Goal: Task Accomplishment & Management: Manage account settings

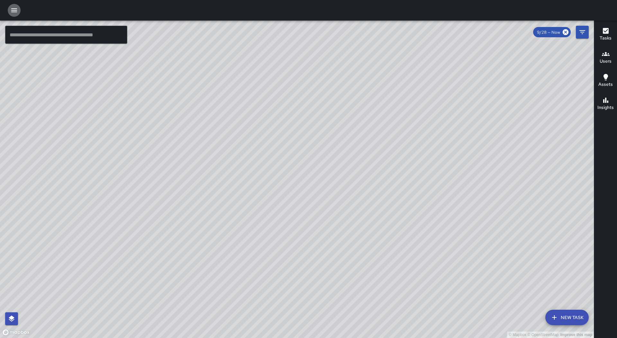
click at [19, 14] on button "button" at bounding box center [14, 10] width 13 height 13
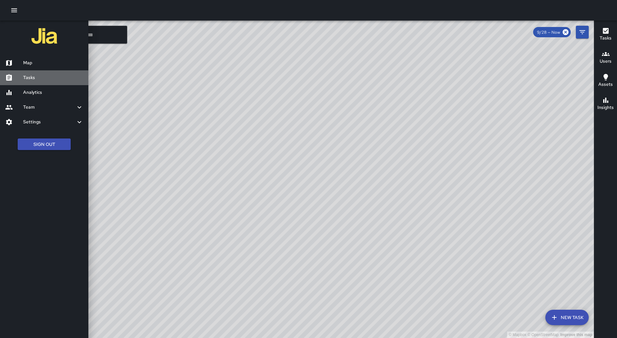
click at [49, 74] on div "Tasks" at bounding box center [44, 77] width 88 height 15
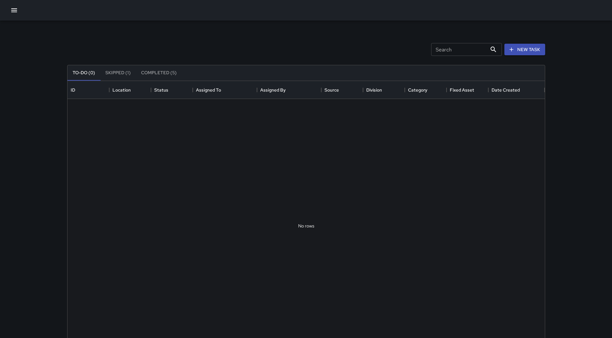
scroll to position [267, 473]
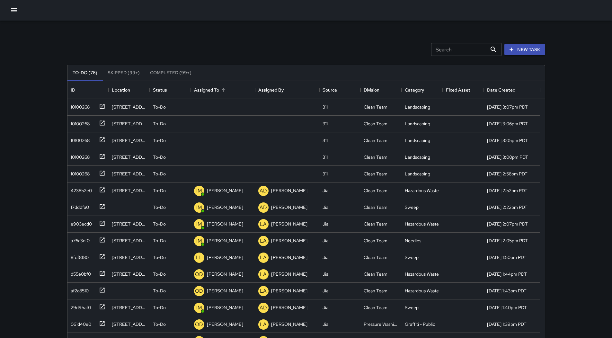
click at [233, 87] on div "Assigned To" at bounding box center [223, 90] width 58 height 18
click at [76, 193] on div "8fdf8f80" at bounding box center [78, 189] width 21 height 9
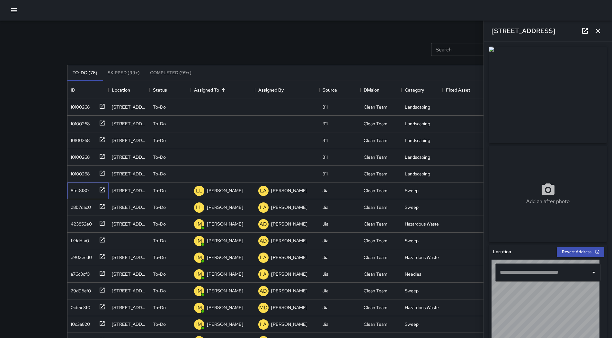
type input "**********"
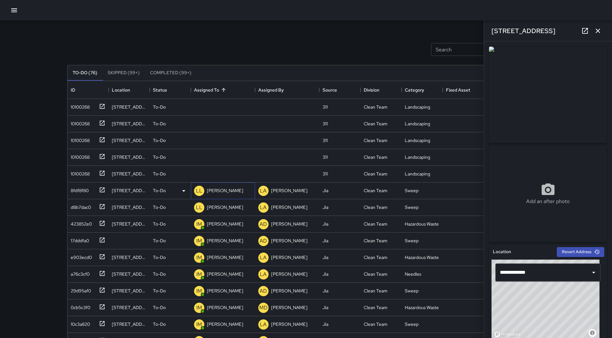
click at [222, 188] on p "[PERSON_NAME]" at bounding box center [225, 190] width 36 height 6
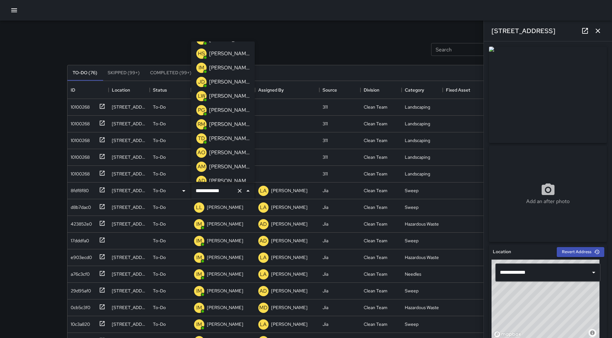
scroll to position [0, 0]
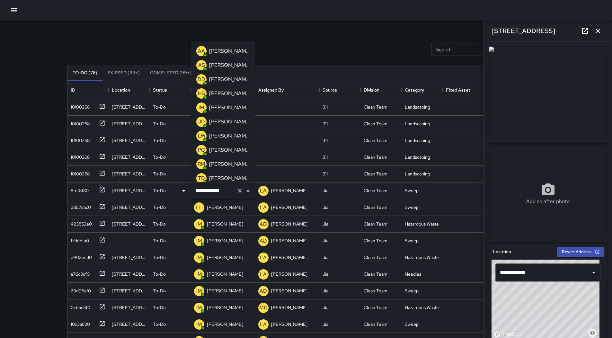
click at [219, 54] on p "[PERSON_NAME]" at bounding box center [229, 51] width 41 height 8
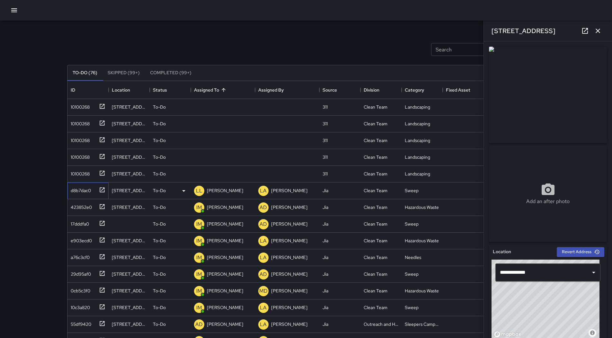
click at [91, 193] on div "d8b7dac0" at bounding box center [79, 189] width 23 height 9
click at [221, 194] on p "[PERSON_NAME]" at bounding box center [225, 190] width 36 height 6
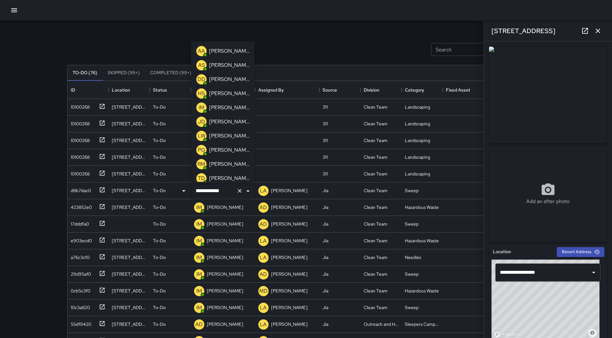
click at [215, 53] on p "[PERSON_NAME]" at bounding box center [229, 51] width 41 height 8
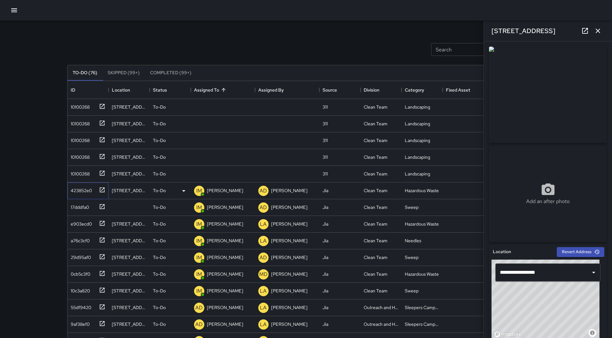
click at [88, 192] on div "423852e0" at bounding box center [80, 189] width 24 height 9
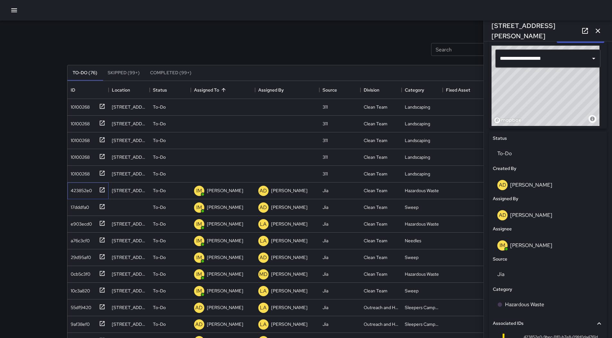
scroll to position [257, 0]
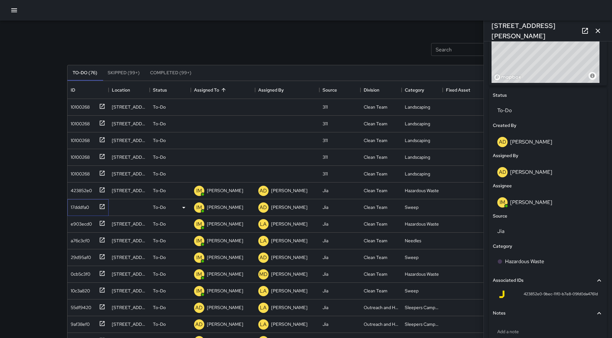
click at [78, 208] on div "17dddfa0" at bounding box center [78, 206] width 21 height 9
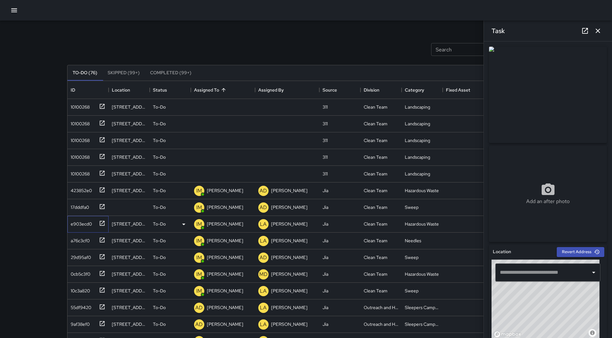
click at [90, 227] on div "e903ecd0" at bounding box center [80, 222] width 24 height 9
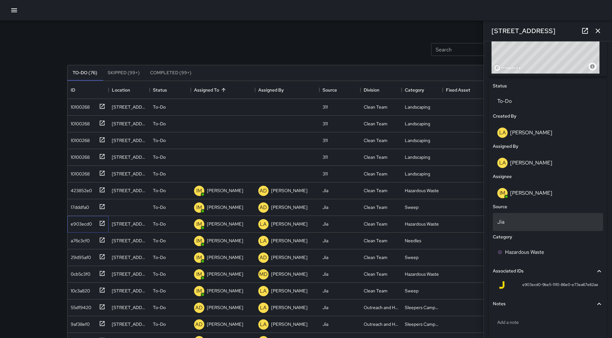
scroll to position [255, 0]
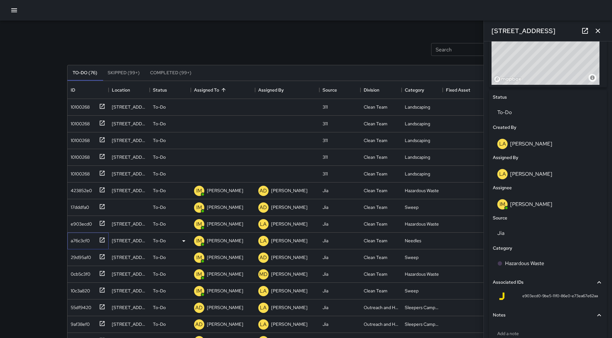
click at [81, 237] on div "a76c3cf0" at bounding box center [79, 239] width 22 height 9
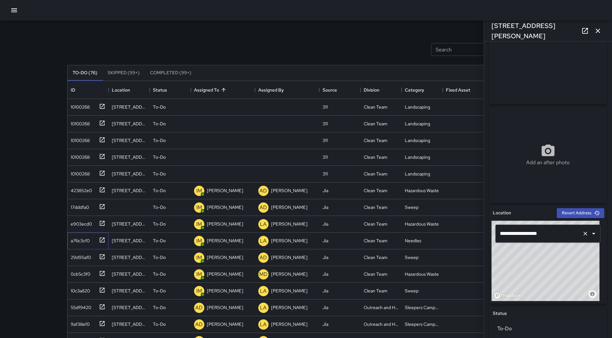
scroll to position [32, 0]
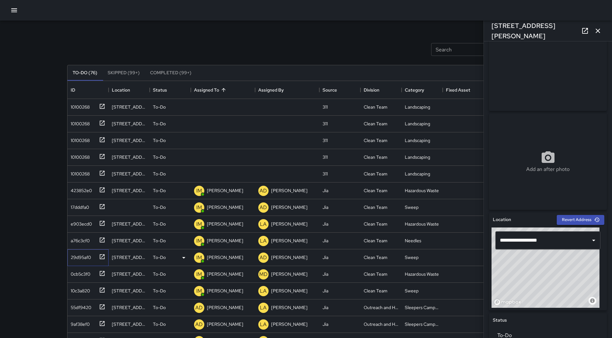
click at [90, 254] on div "29d95af0" at bounding box center [79, 256] width 23 height 9
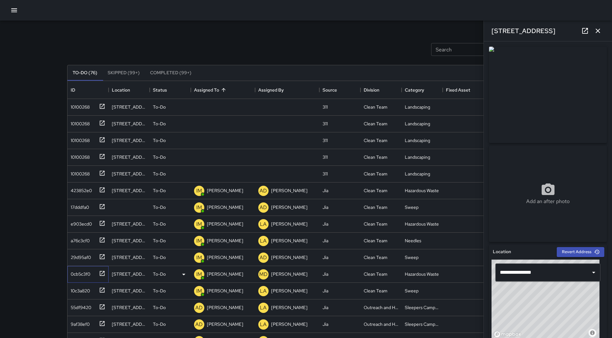
click at [90, 272] on div "0cb5c3f0" at bounding box center [79, 272] width 22 height 9
click at [97, 255] on div at bounding box center [100, 256] width 9 height 11
click at [95, 262] on div "29d95af0" at bounding box center [88, 257] width 41 height 17
click at [88, 270] on div "0cb5c3f0" at bounding box center [79, 272] width 22 height 9
click at [88, 261] on div "29d95af0" at bounding box center [86, 256] width 37 height 11
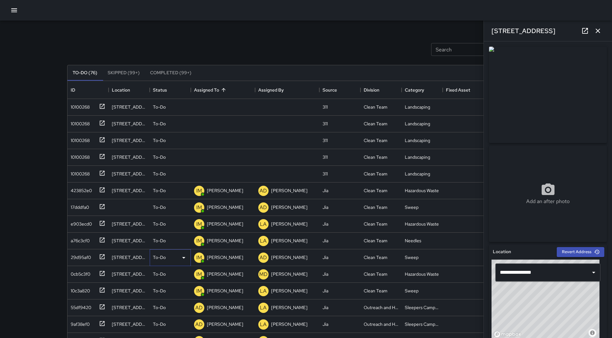
click at [184, 256] on icon at bounding box center [184, 258] width 8 height 8
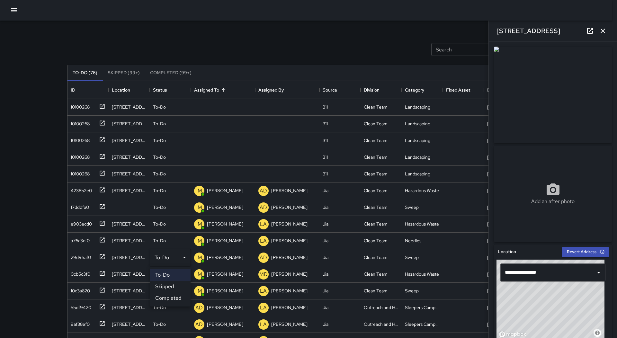
click at [173, 285] on li "Skipped" at bounding box center [170, 287] width 41 height 12
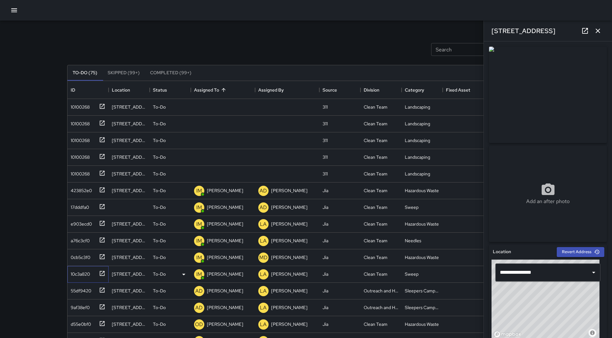
click at [89, 273] on div "10c3a820" at bounding box center [79, 272] width 22 height 9
click at [90, 261] on div "0cb5c3f0" at bounding box center [79, 256] width 22 height 9
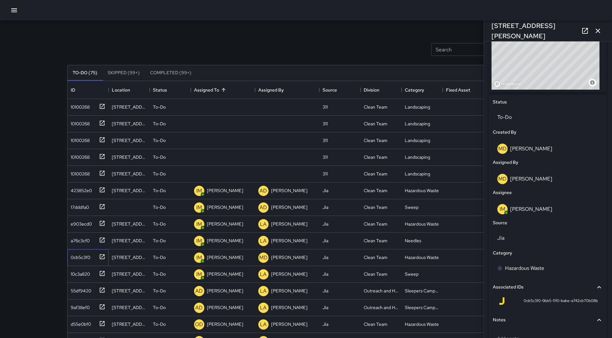
scroll to position [257, 0]
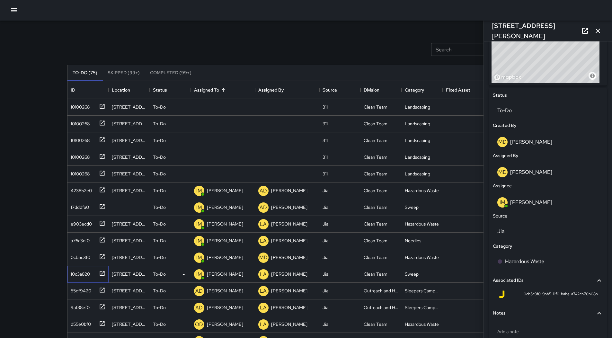
click at [87, 274] on div "10c3a820" at bounding box center [79, 272] width 22 height 9
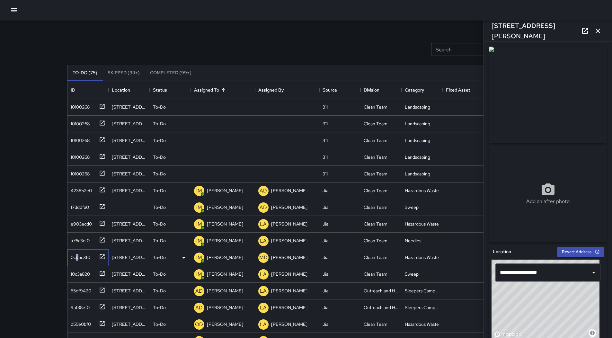
click at [79, 254] on div "0cb5c3f0" at bounding box center [79, 256] width 22 height 9
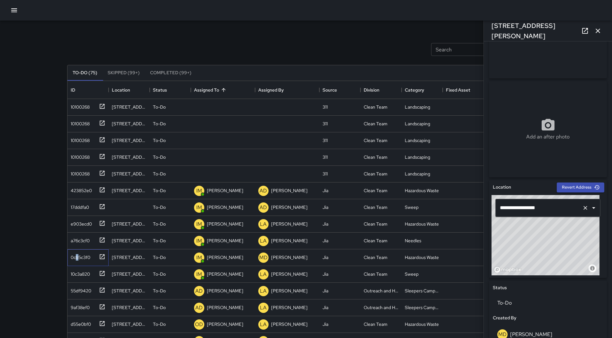
scroll to position [64, 0]
click at [217, 255] on p "[PERSON_NAME]" at bounding box center [225, 257] width 36 height 6
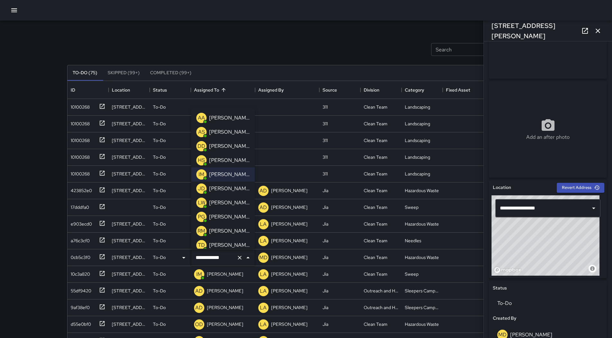
click at [224, 147] on p "[PERSON_NAME]" at bounding box center [229, 146] width 41 height 8
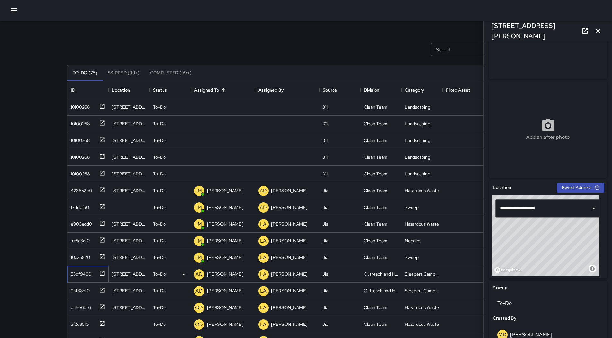
click at [79, 278] on div "55df9420" at bounding box center [88, 274] width 41 height 17
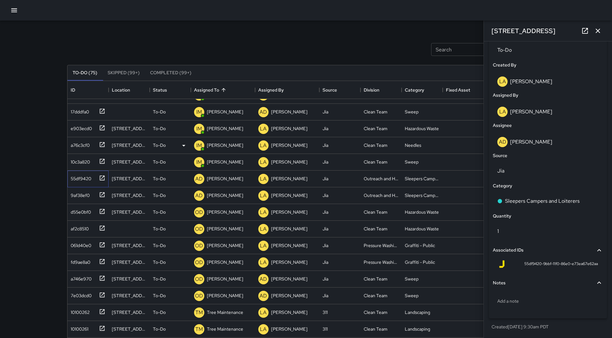
scroll to position [96, 0]
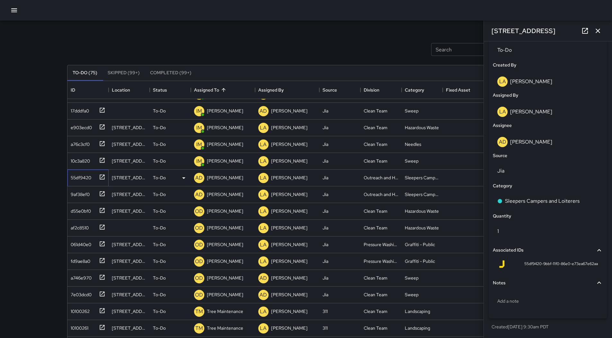
click at [78, 186] on div "55df9420" at bounding box center [88, 178] width 41 height 17
click at [77, 197] on div "9af38ef0" at bounding box center [79, 193] width 22 height 9
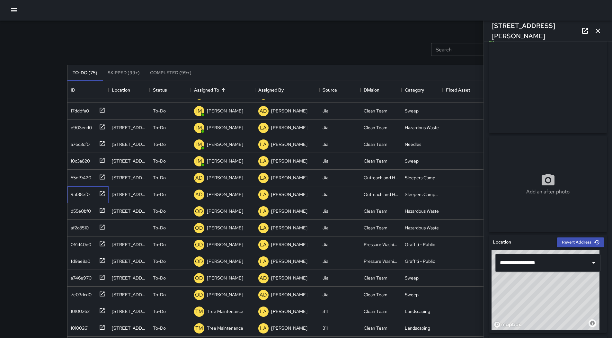
scroll to position [0, 0]
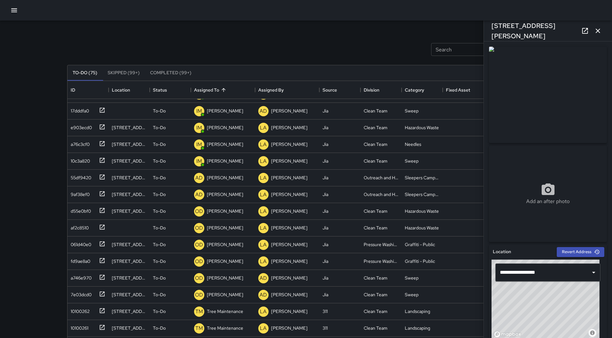
drag, startPoint x: 527, startPoint y: 109, endPoint x: 541, endPoint y: 112, distance: 14.5
click at [541, 112] on img at bounding box center [548, 95] width 118 height 96
click at [84, 176] on div "55df9420" at bounding box center [79, 176] width 23 height 9
click at [78, 189] on div "9af38ef0" at bounding box center [79, 193] width 22 height 9
click at [79, 175] on div "55df9420" at bounding box center [79, 176] width 23 height 9
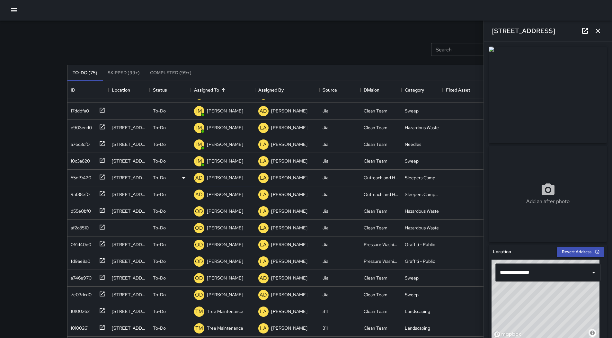
click at [219, 179] on p "[PERSON_NAME]" at bounding box center [225, 178] width 36 height 6
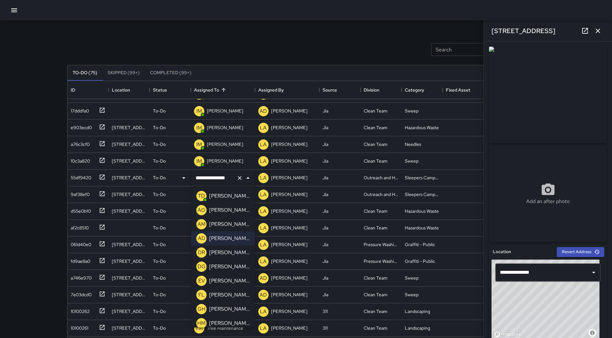
scroll to position [129, 0]
click at [221, 228] on div "[PERSON_NAME]" at bounding box center [229, 224] width 43 height 10
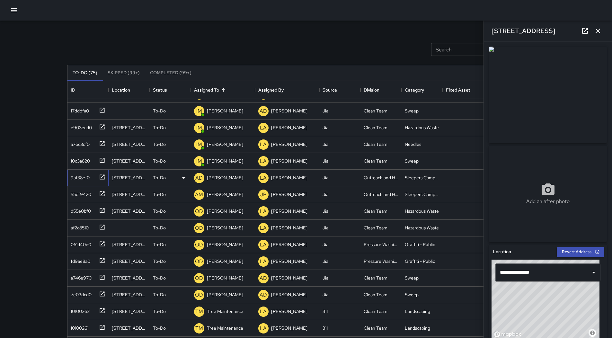
click at [75, 177] on div "9af38ef0" at bounding box center [79, 176] width 22 height 9
click at [222, 175] on p "[PERSON_NAME]" at bounding box center [225, 178] width 36 height 6
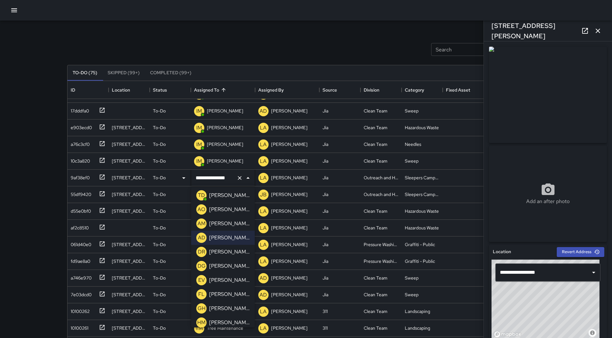
click at [232, 227] on p "[PERSON_NAME]" at bounding box center [229, 224] width 41 height 8
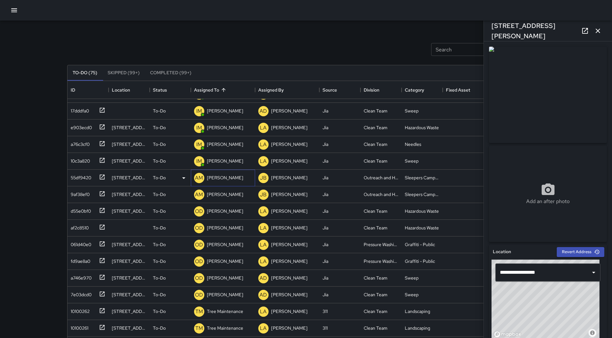
click at [220, 176] on p "[PERSON_NAME]" at bounding box center [225, 178] width 36 height 6
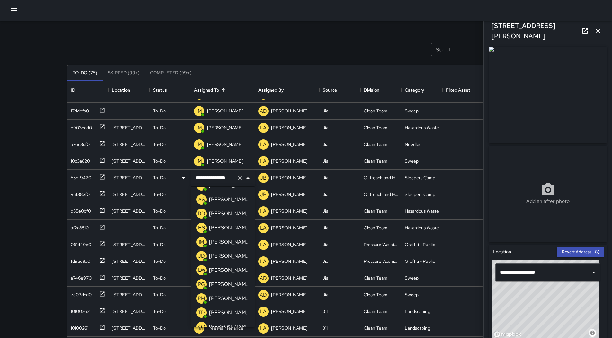
scroll to position [0, 0]
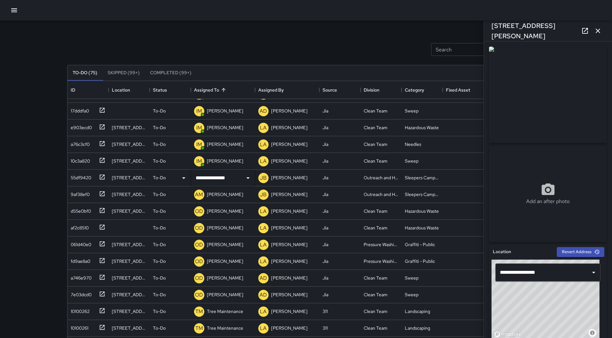
click at [52, 201] on div "**********" at bounding box center [306, 190] width 612 height 380
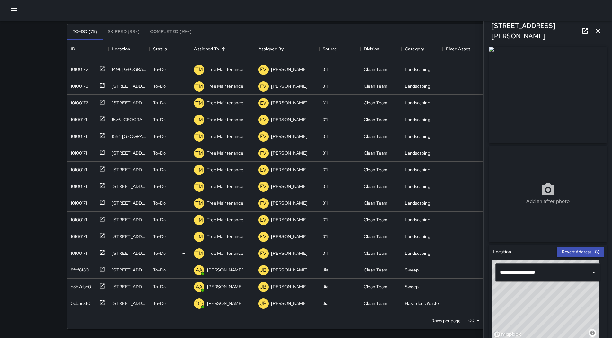
scroll to position [41, 0]
click at [86, 273] on div "8fdf8f80" at bounding box center [78, 268] width 21 height 9
click at [88, 287] on div "d8b7dac0" at bounding box center [79, 285] width 23 height 9
click at [86, 300] on div "0cb5c3f0" at bounding box center [79, 301] width 22 height 9
click at [600, 29] on icon "button" at bounding box center [598, 31] width 8 height 8
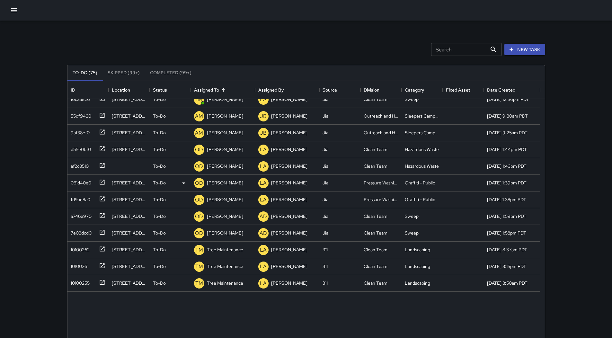
scroll to position [161, 0]
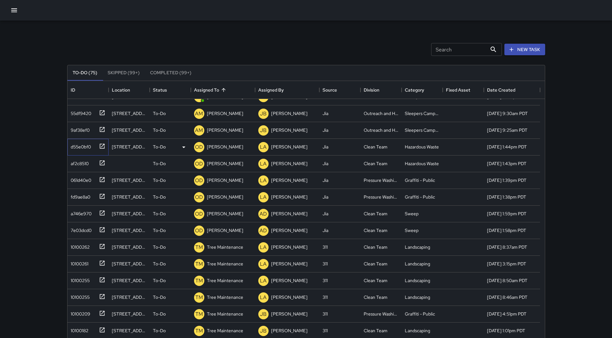
click at [74, 142] on div "d55e0bf0" at bounding box center [79, 145] width 23 height 9
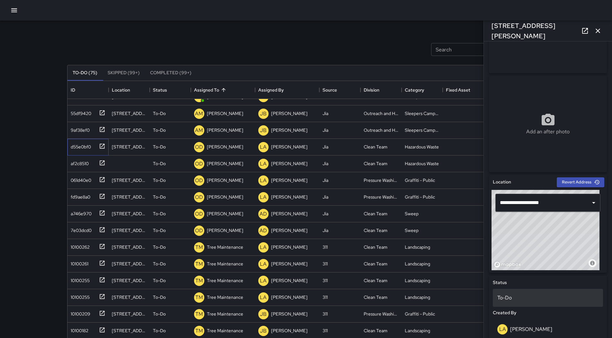
scroll to position [129, 0]
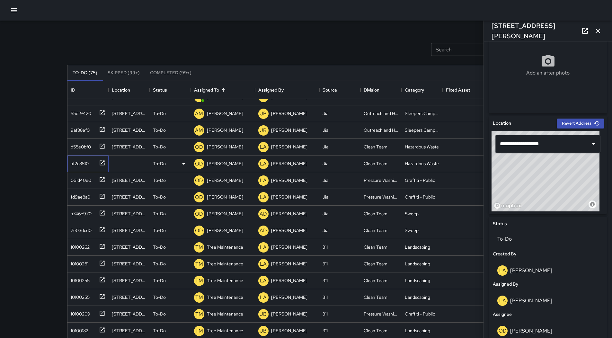
click at [73, 157] on div "af2c8510" at bounding box center [86, 162] width 37 height 11
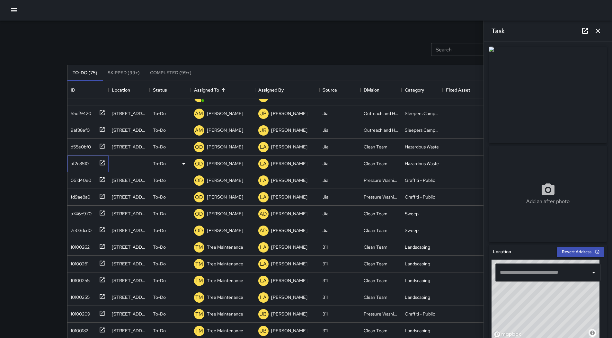
click at [81, 167] on div "af2c8510" at bounding box center [86, 162] width 37 height 11
click at [86, 150] on div "d55e0bf0" at bounding box center [79, 145] width 23 height 9
click at [226, 150] on div "[PERSON_NAME]" at bounding box center [225, 146] width 39 height 9
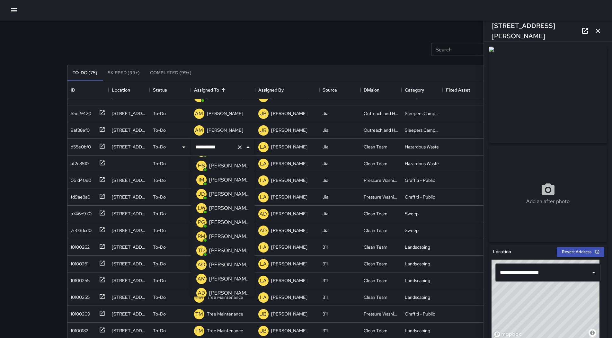
scroll to position [0, 0]
click at [226, 169] on p "[PERSON_NAME]" at bounding box center [229, 166] width 41 height 8
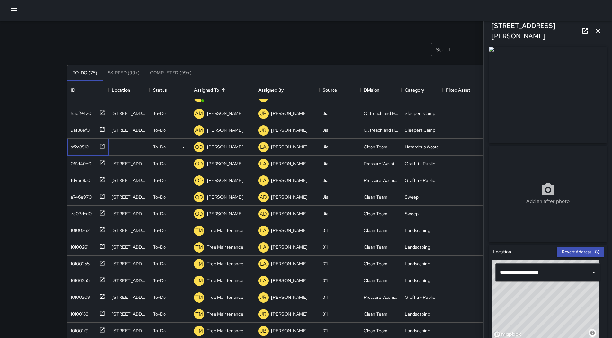
click at [87, 144] on div "af2c8510" at bounding box center [78, 145] width 21 height 9
click at [223, 149] on p "[PERSON_NAME]" at bounding box center [225, 147] width 36 height 6
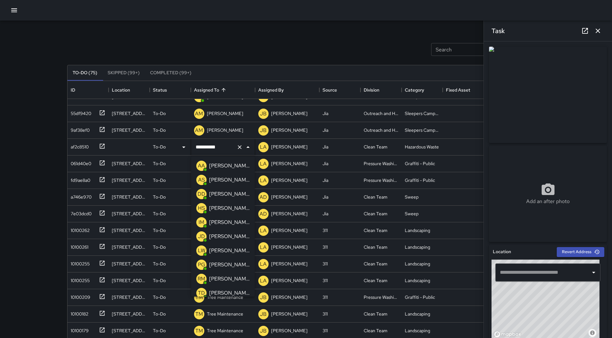
click at [229, 167] on p "[PERSON_NAME]" at bounding box center [229, 166] width 41 height 8
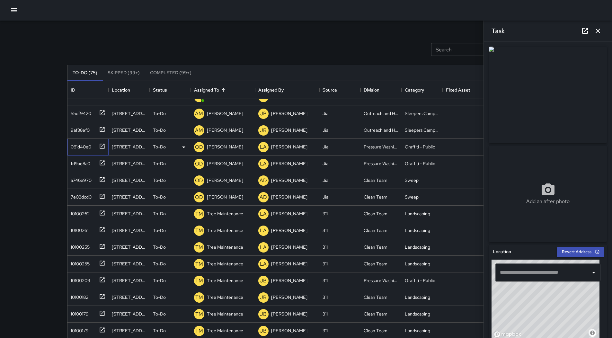
click at [91, 146] on div "061d40e0" at bounding box center [79, 145] width 23 height 9
click at [212, 142] on div "OD [PERSON_NAME]" at bounding box center [219, 147] width 52 height 13
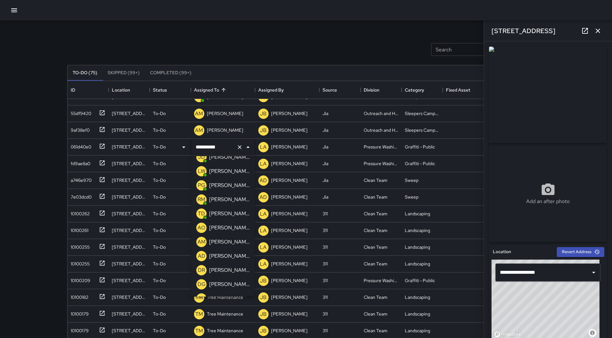
scroll to position [68, 0]
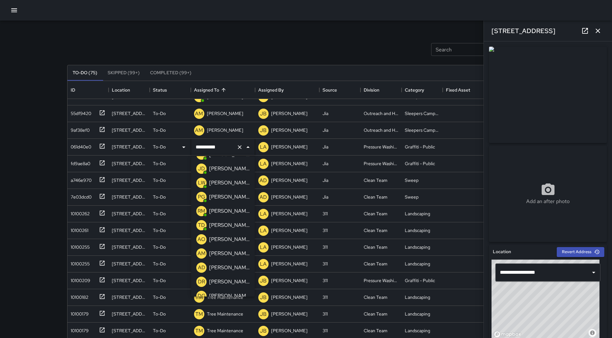
click at [228, 166] on p "[PERSON_NAME]" at bounding box center [229, 169] width 41 height 8
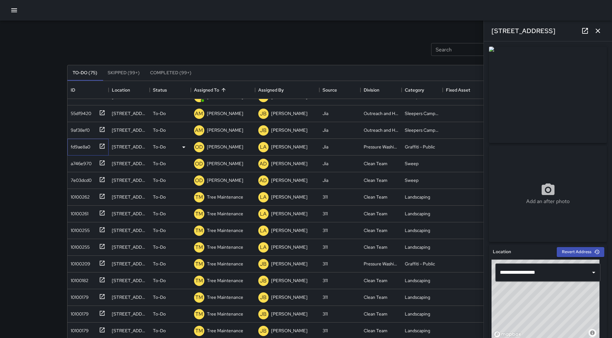
click at [77, 146] on div "fd9ae8a0" at bounding box center [79, 145] width 22 height 9
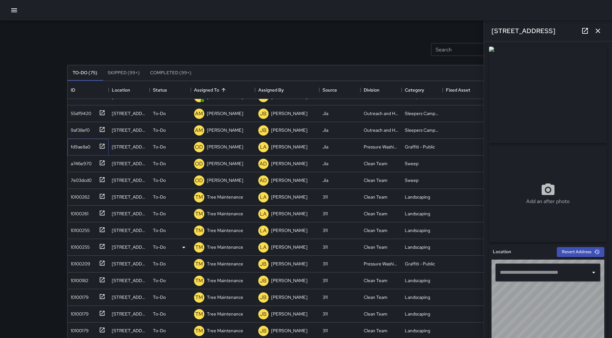
type input "**********"
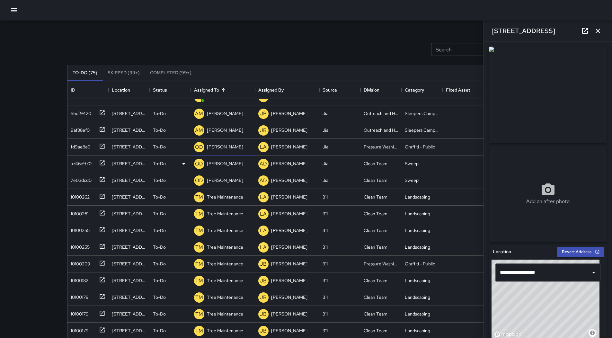
drag, startPoint x: 225, startPoint y: 148, endPoint x: 223, endPoint y: 156, distance: 8.1
click at [226, 148] on p "[PERSON_NAME]" at bounding box center [225, 147] width 36 height 6
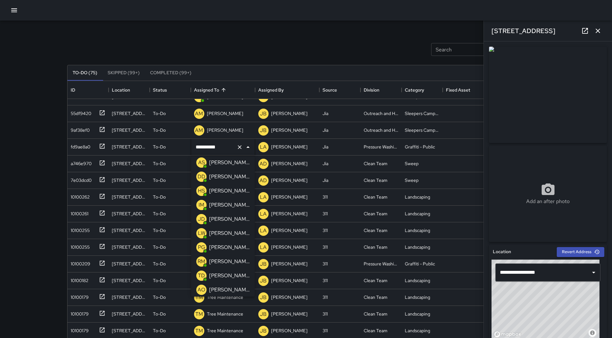
scroll to position [0, 0]
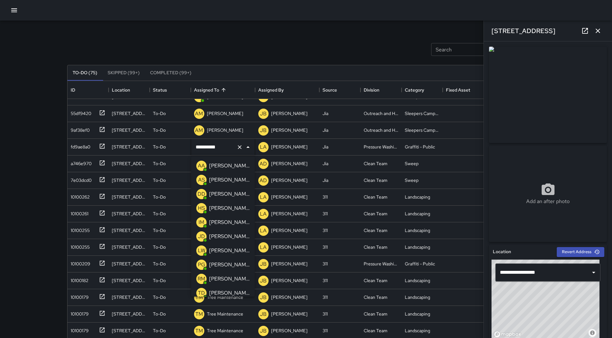
click at [224, 234] on p "[PERSON_NAME]" at bounding box center [229, 237] width 41 height 8
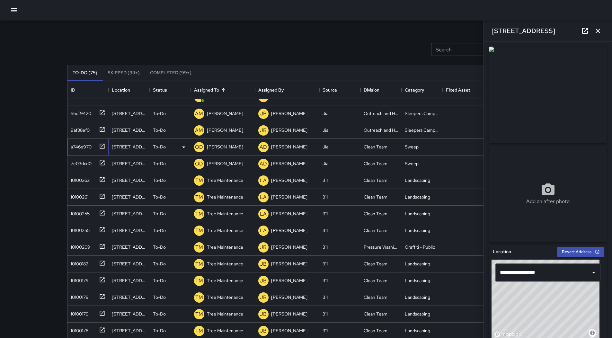
click at [75, 150] on div "a746e970" at bounding box center [79, 145] width 23 height 9
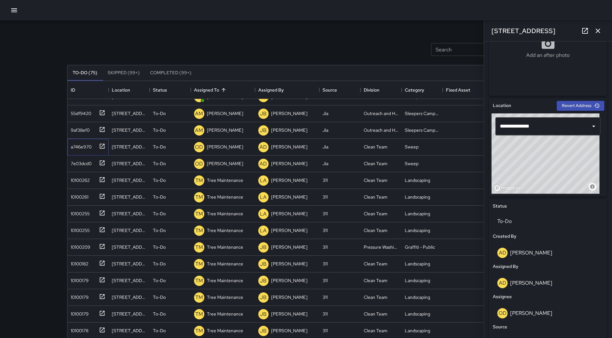
scroll to position [225, 0]
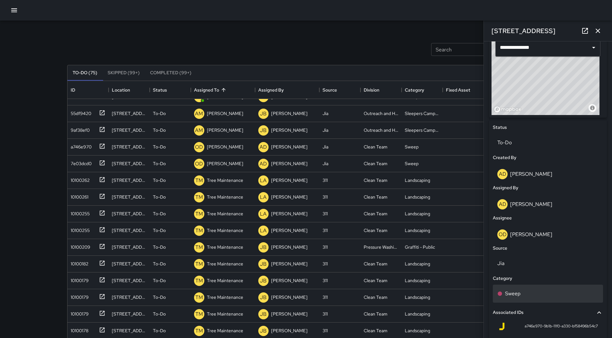
click at [548, 294] on div "Sweep" at bounding box center [548, 294] width 101 height 8
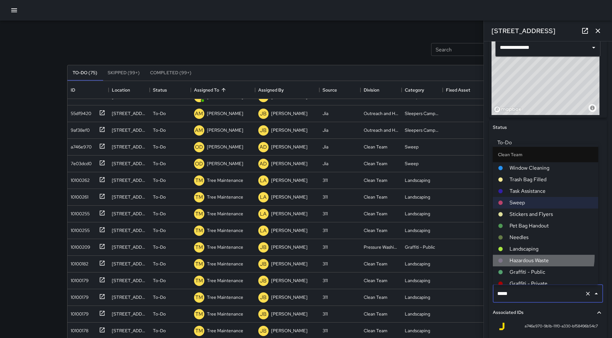
click at [538, 257] on span "Hazardous Waste" at bounding box center [552, 261] width 84 height 8
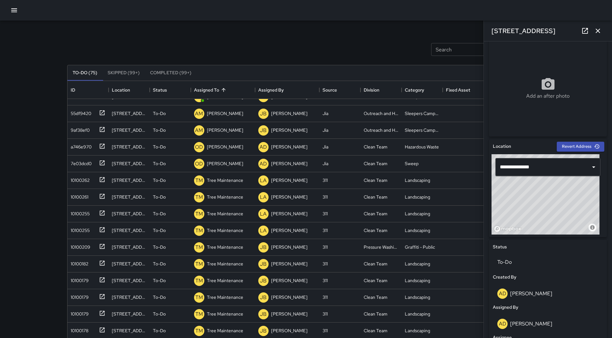
scroll to position [0, 0]
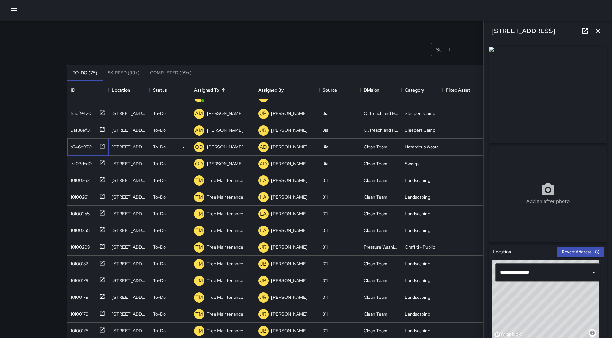
click at [76, 148] on div "a746e970" at bounding box center [79, 145] width 23 height 9
click at [221, 142] on div "OD [PERSON_NAME]" at bounding box center [219, 147] width 52 height 13
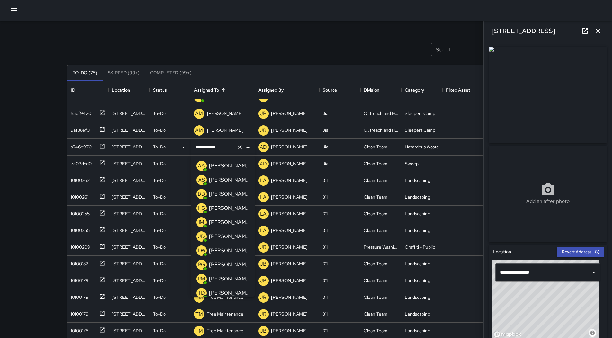
click at [223, 224] on p "[PERSON_NAME]" at bounding box center [229, 223] width 41 height 8
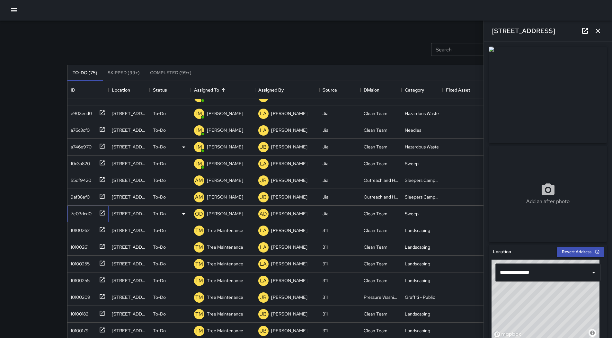
click at [85, 214] on div "7e03dcd0" at bounding box center [79, 212] width 23 height 9
click at [177, 213] on div "To-Do" at bounding box center [170, 214] width 35 height 8
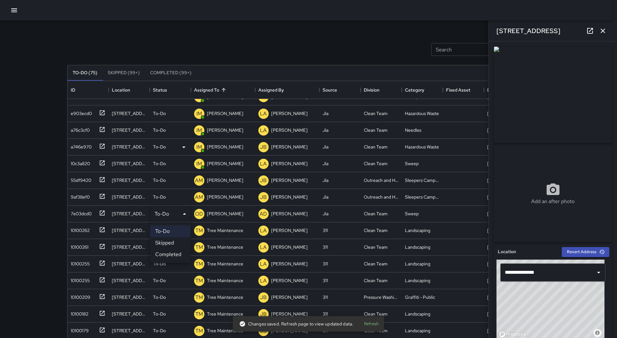
click at [178, 242] on li "Skipped" at bounding box center [170, 243] width 41 height 12
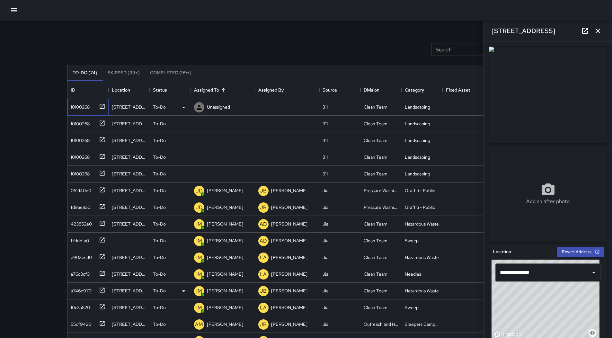
drag, startPoint x: 78, startPoint y: 103, endPoint x: 86, endPoint y: 104, distance: 8.1
click at [77, 103] on div "10100268" at bounding box center [79, 105] width 22 height 9
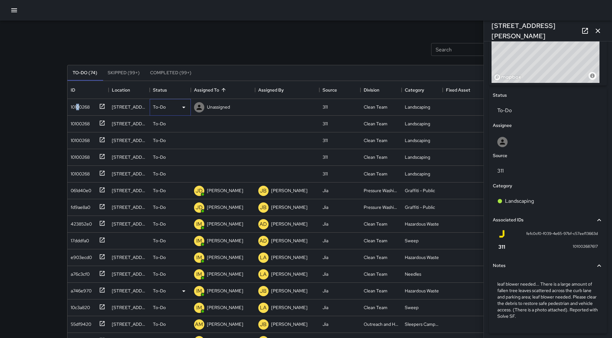
click at [181, 111] on icon at bounding box center [184, 108] width 8 height 8
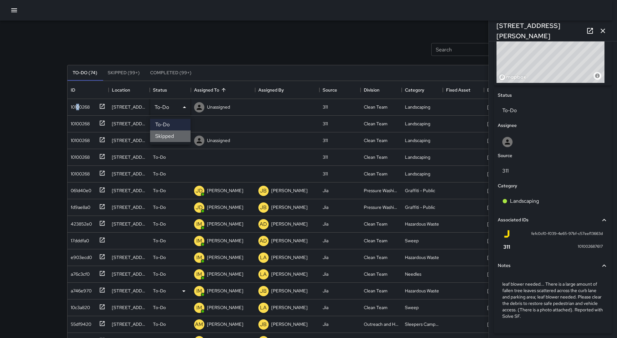
drag, startPoint x: 169, startPoint y: 135, endPoint x: 127, endPoint y: 126, distance: 42.4
click at [167, 135] on li "Skipped" at bounding box center [170, 137] width 41 height 12
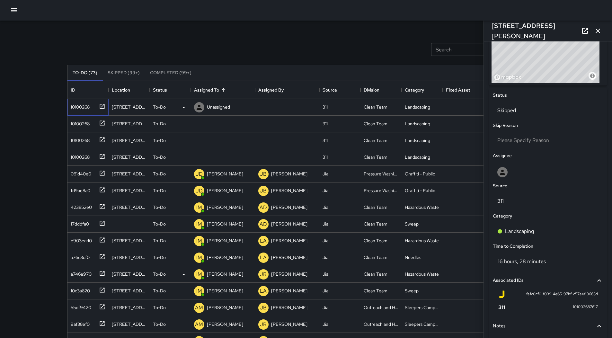
click at [83, 107] on div "10100268" at bounding box center [79, 105] width 22 height 9
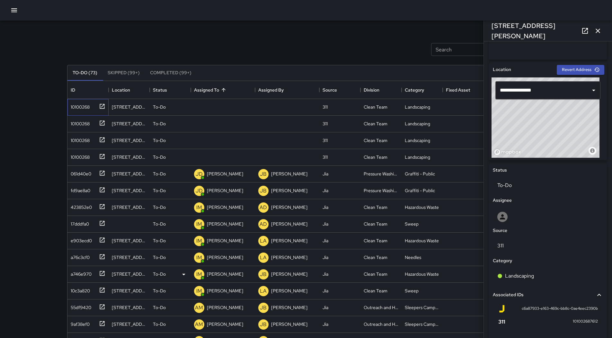
scroll to position [272, 0]
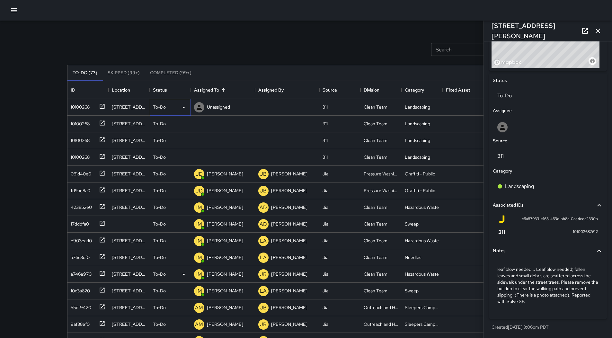
click at [179, 108] on div "To-Do" at bounding box center [170, 108] width 35 height 8
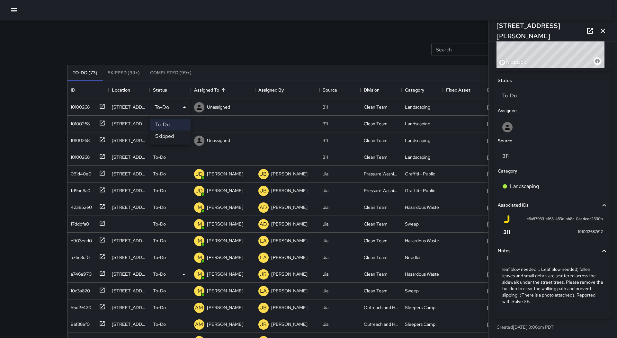
drag, startPoint x: 170, startPoint y: 134, endPoint x: 124, endPoint y: 125, distance: 47.0
click at [170, 135] on li "Skipped" at bounding box center [170, 137] width 41 height 12
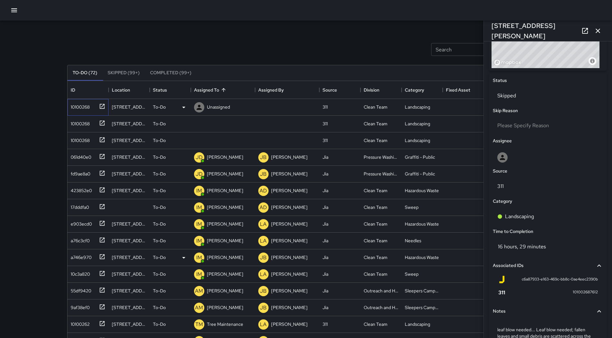
click at [97, 107] on div at bounding box center [100, 106] width 9 height 11
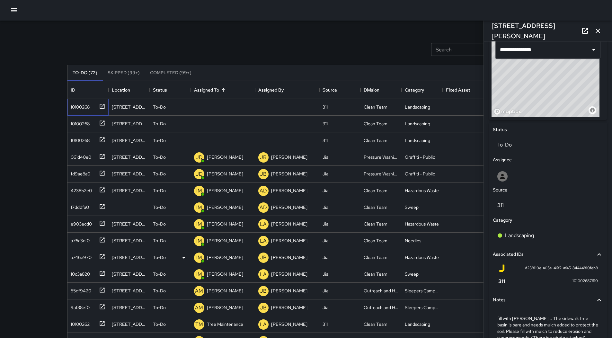
scroll to position [266, 0]
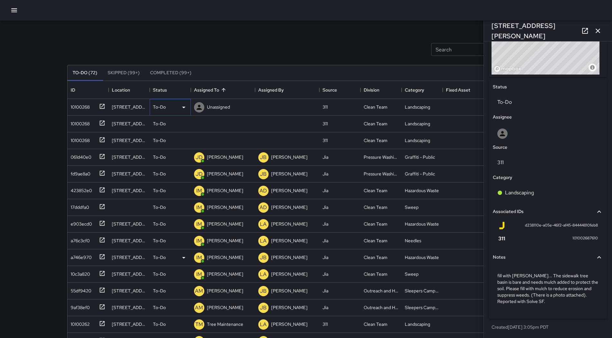
click at [183, 108] on icon at bounding box center [184, 108] width 8 height 8
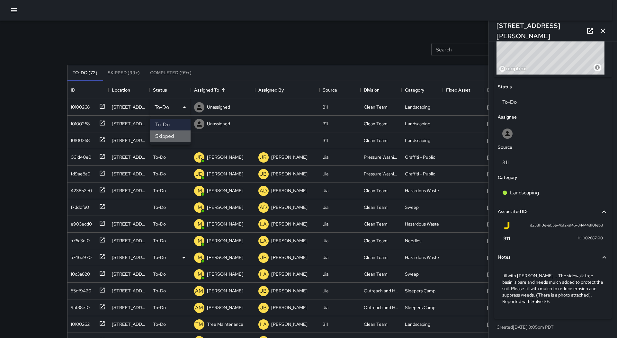
drag, startPoint x: 169, startPoint y: 134, endPoint x: 95, endPoint y: 111, distance: 78.5
click at [161, 134] on li "Skipped" at bounding box center [170, 137] width 41 height 12
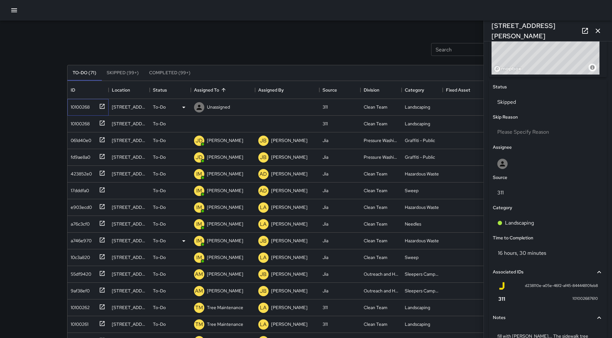
click at [80, 108] on div "10100268" at bounding box center [79, 105] width 22 height 9
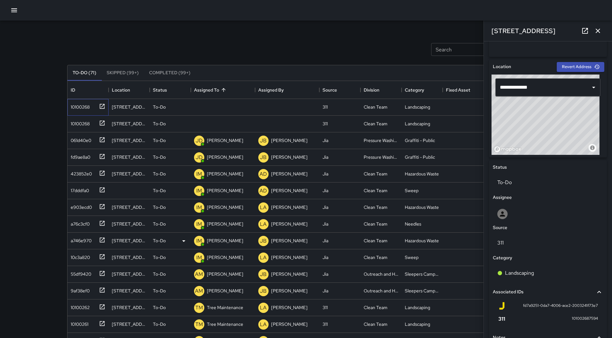
scroll to position [272, 0]
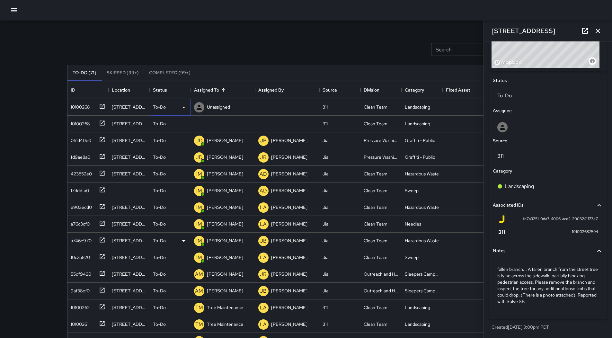
click at [183, 110] on icon at bounding box center [184, 108] width 8 height 8
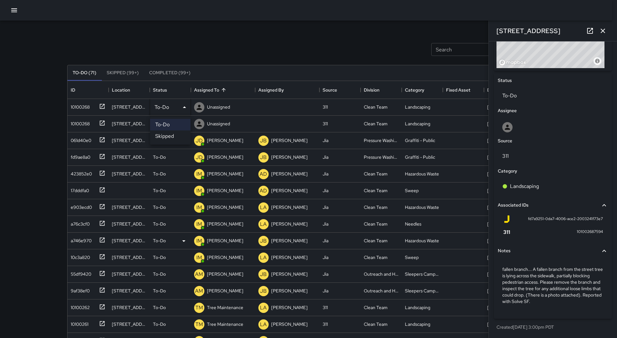
drag, startPoint x: 167, startPoint y: 133, endPoint x: 96, endPoint y: 111, distance: 73.7
click at [163, 133] on li "Skipped" at bounding box center [170, 137] width 41 height 12
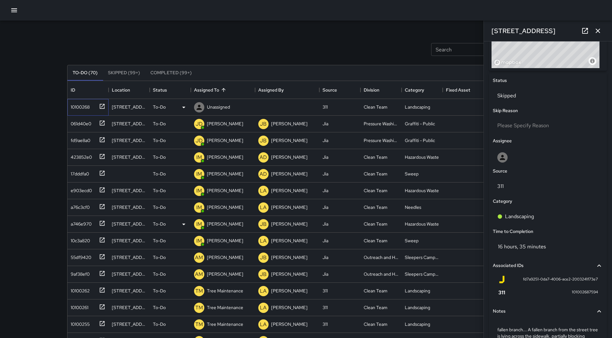
click at [94, 110] on div "10100268" at bounding box center [86, 106] width 37 height 11
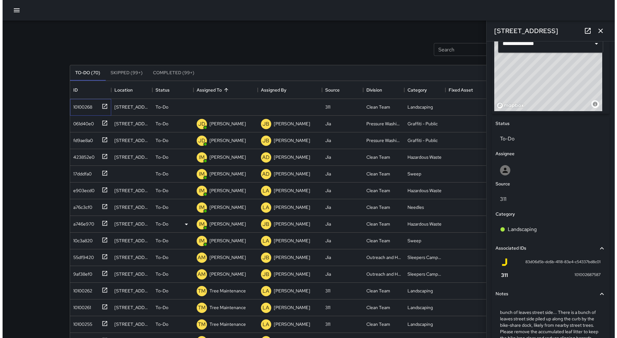
scroll to position [278, 0]
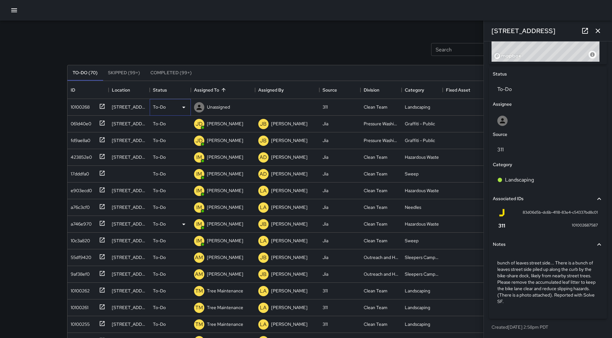
click at [183, 105] on icon at bounding box center [184, 108] width 8 height 8
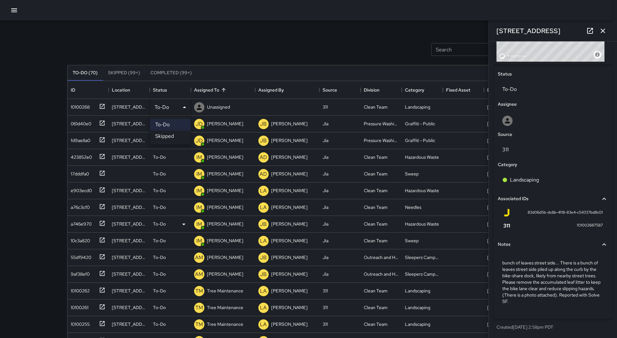
click at [167, 135] on li "Skipped" at bounding box center [170, 137] width 41 height 12
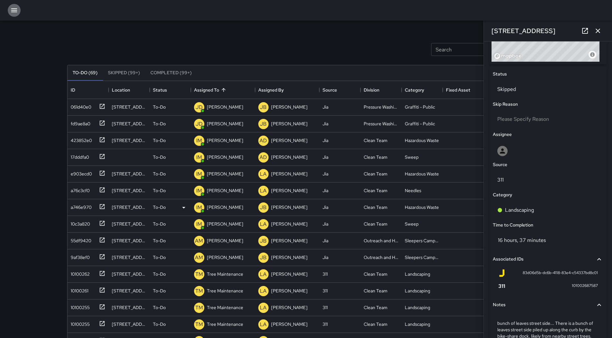
click at [14, 16] on button "button" at bounding box center [14, 10] width 13 height 13
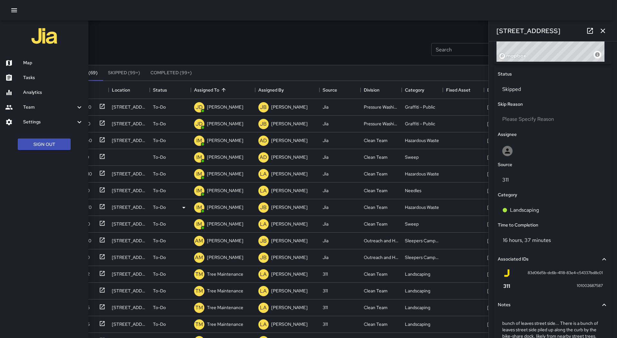
click at [27, 63] on h6 "Map" at bounding box center [53, 62] width 60 height 7
